Goal: Find specific page/section: Find specific page/section

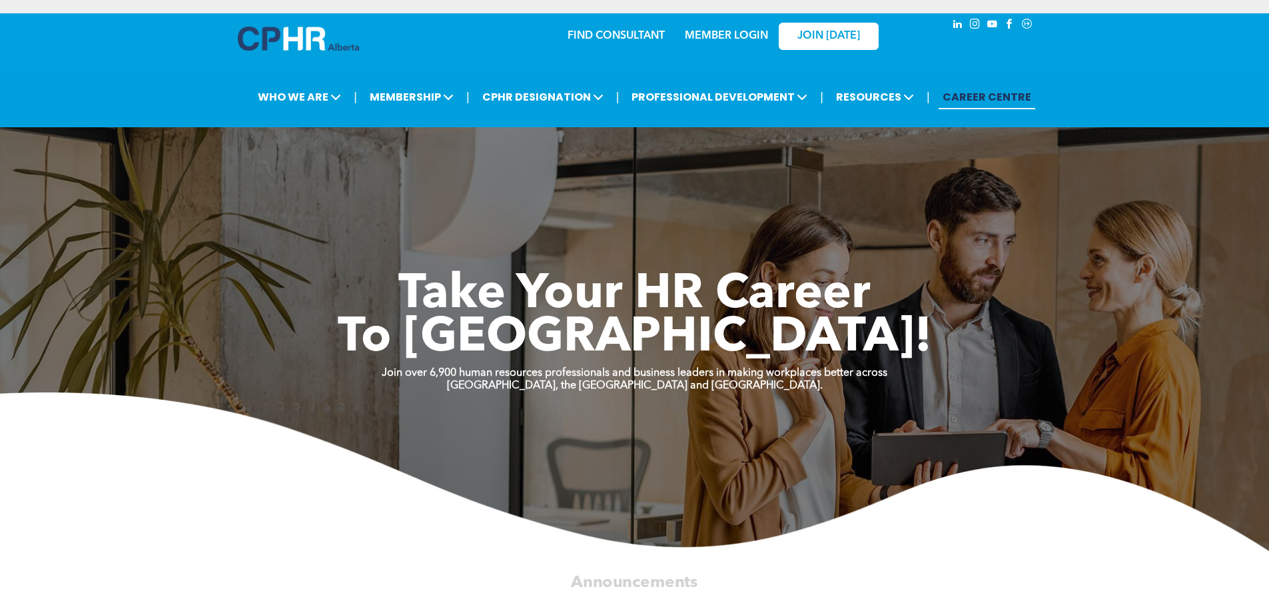
click at [736, 41] on link "MEMBER LOGIN" at bounding box center [726, 36] width 83 height 11
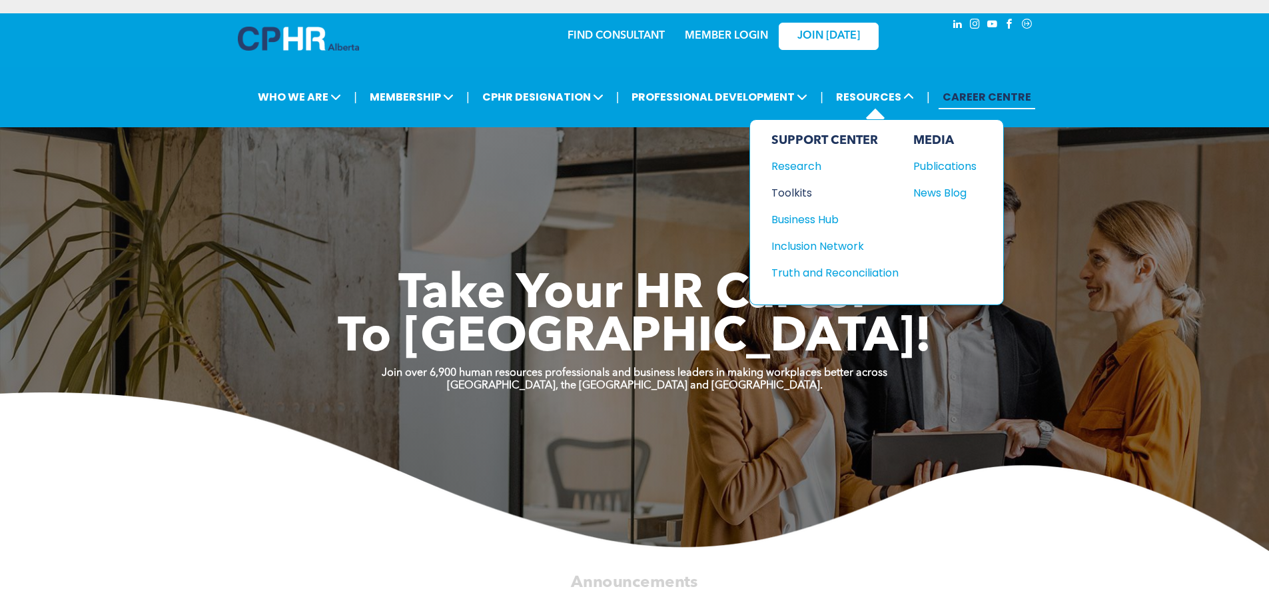
click at [798, 196] on div "Toolkits" at bounding box center [829, 193] width 115 height 17
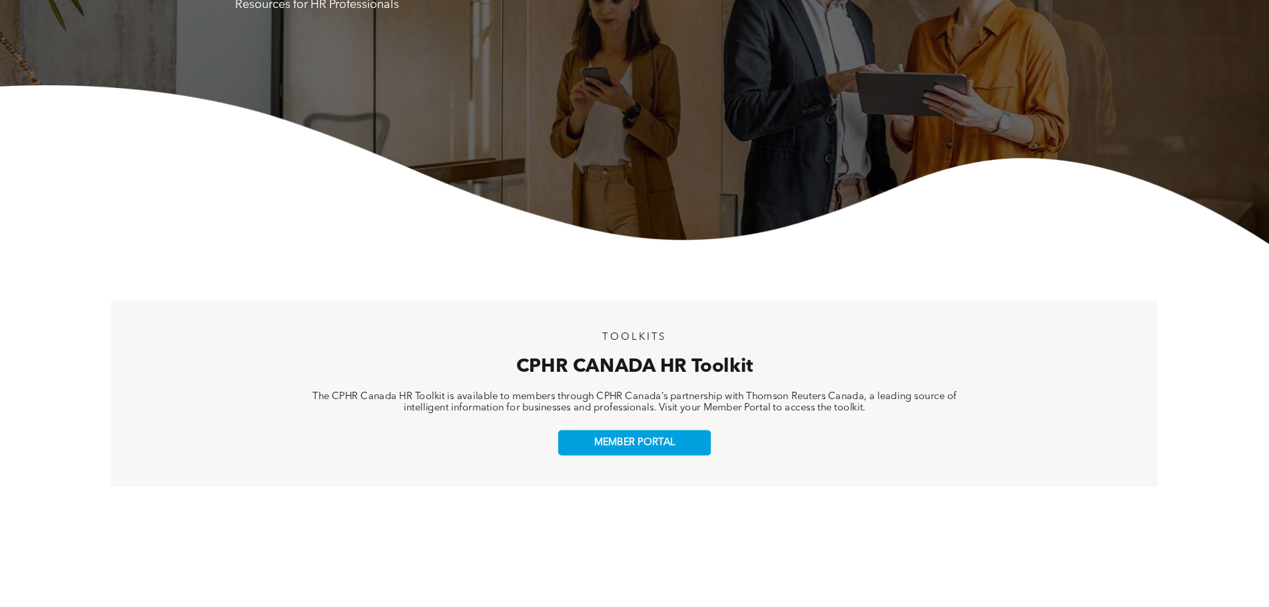
scroll to position [267, 0]
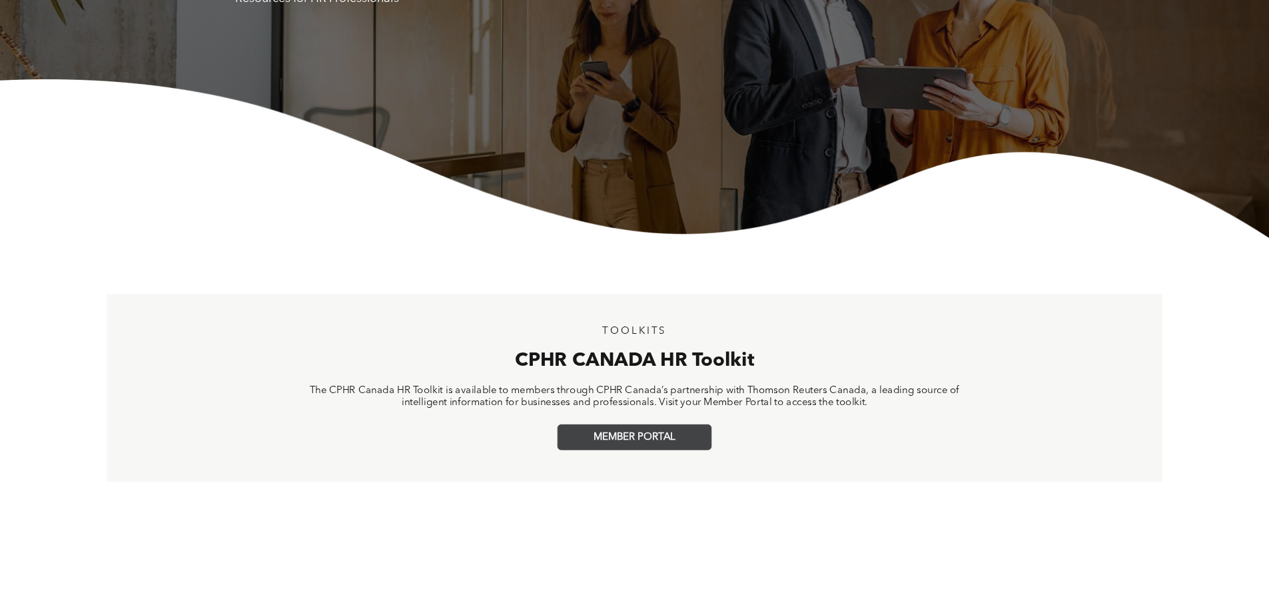
click at [644, 439] on span "MEMBER PORTAL" at bounding box center [635, 438] width 82 height 12
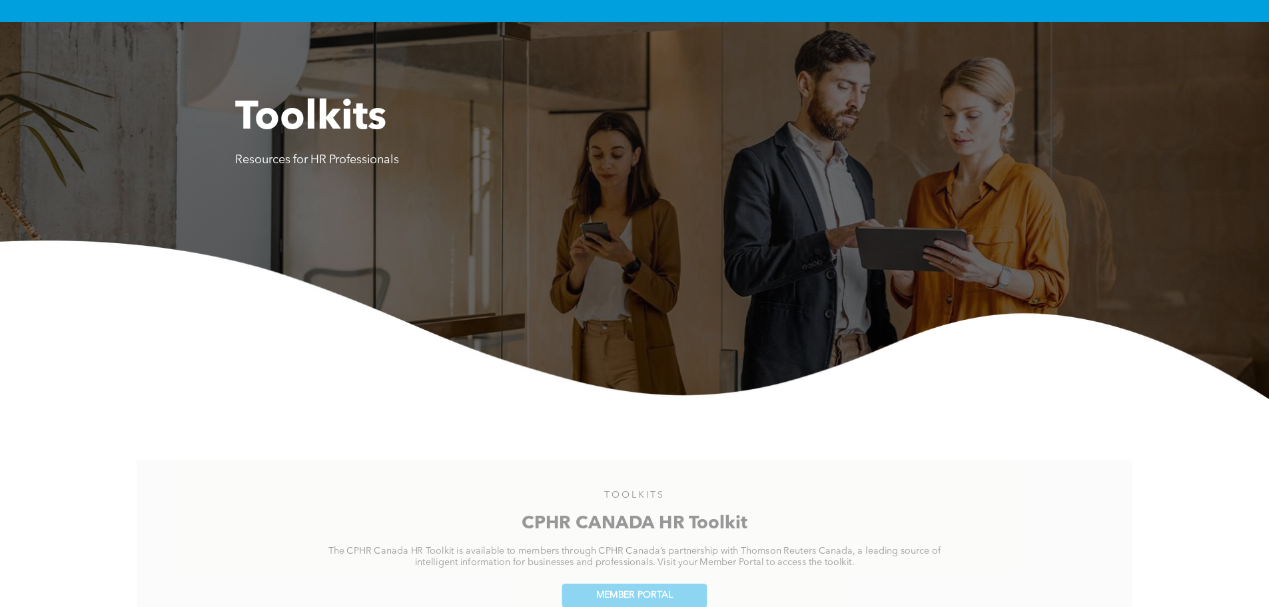
scroll to position [0, 0]
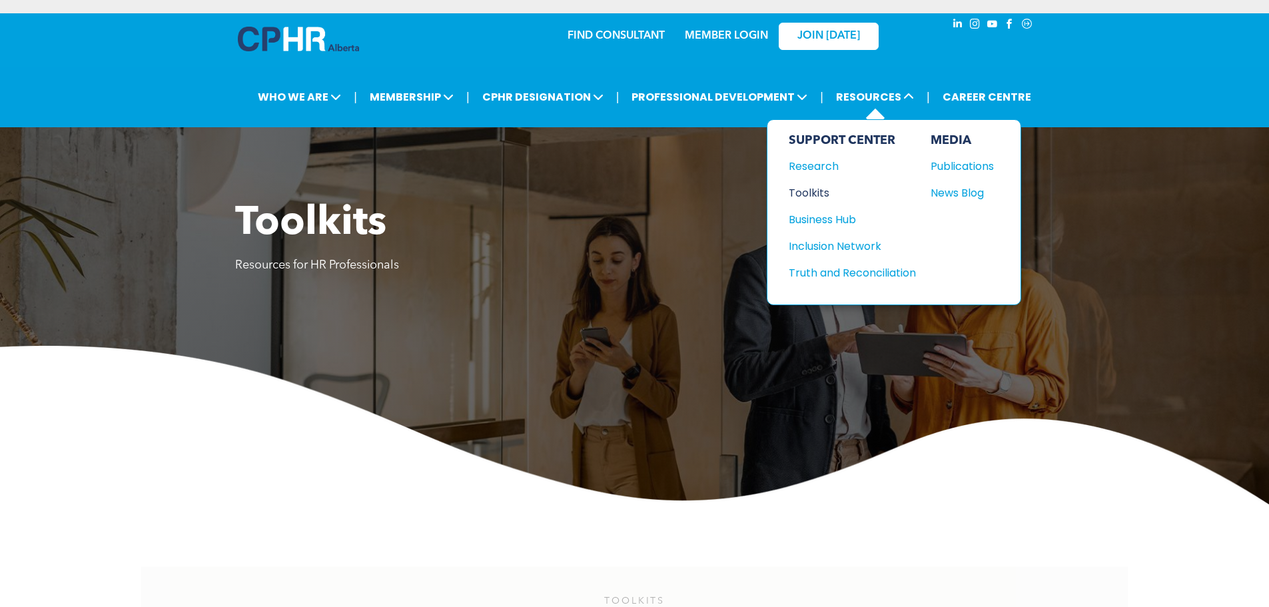
click at [804, 193] on div "Toolkits" at bounding box center [846, 193] width 115 height 17
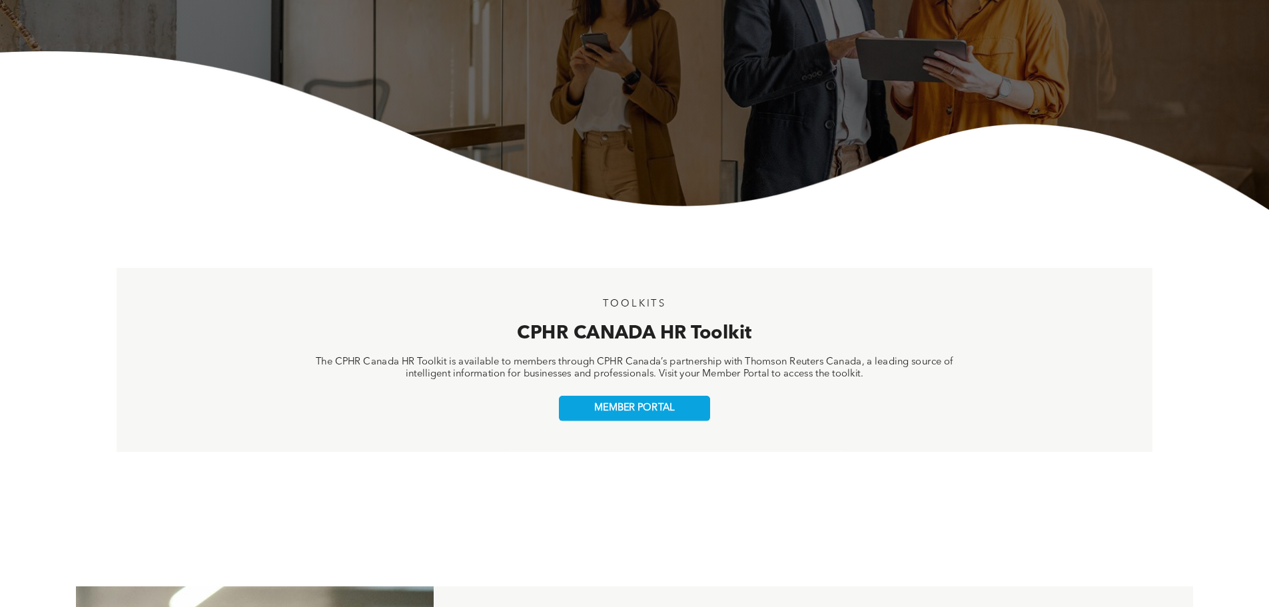
scroll to position [333, 0]
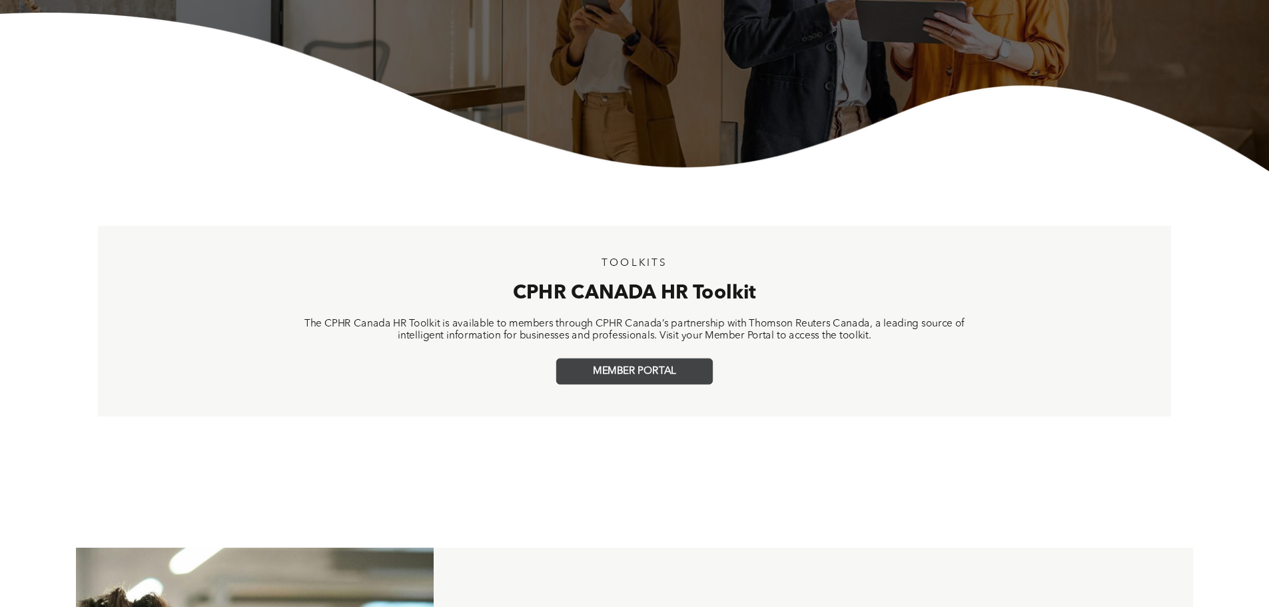
click at [623, 360] on link "MEMBER PORTAL" at bounding box center [634, 371] width 157 height 26
